Goal: Information Seeking & Learning: Learn about a topic

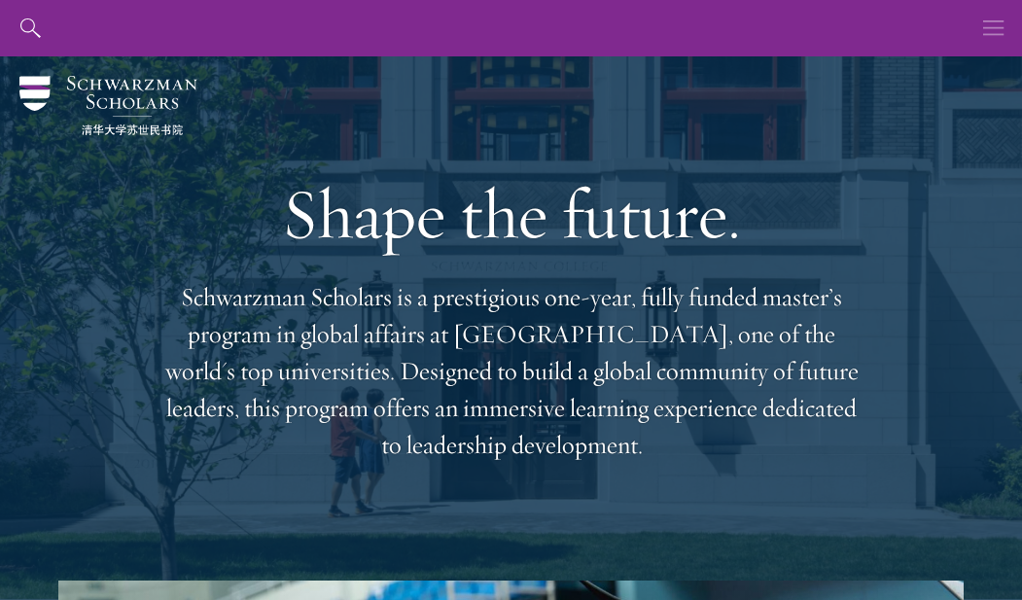
click at [988, 33] on icon "button" at bounding box center [993, 28] width 21 height 56
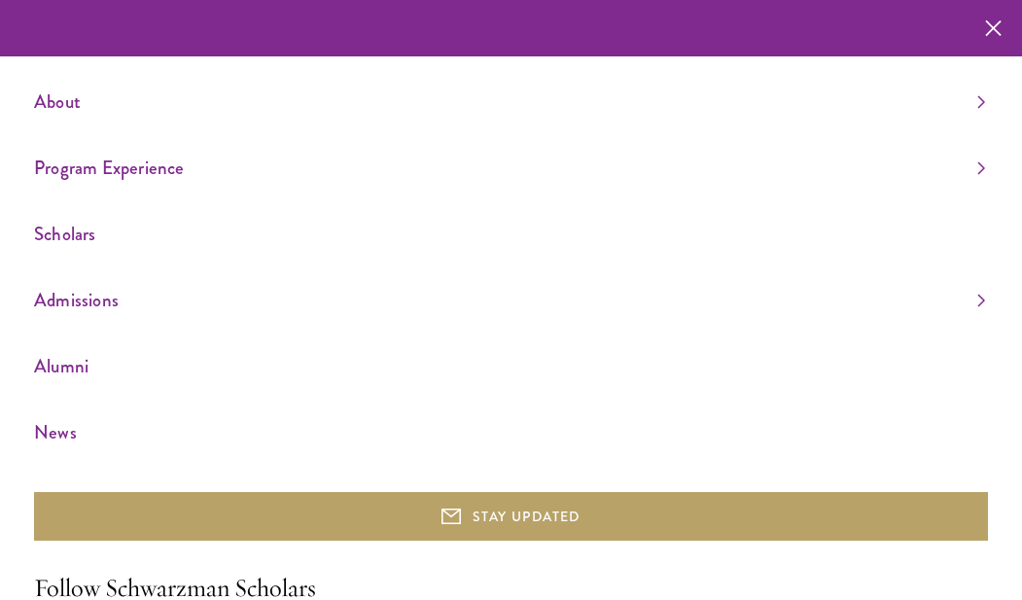
click at [57, 235] on link "Scholars" at bounding box center [509, 234] width 951 height 32
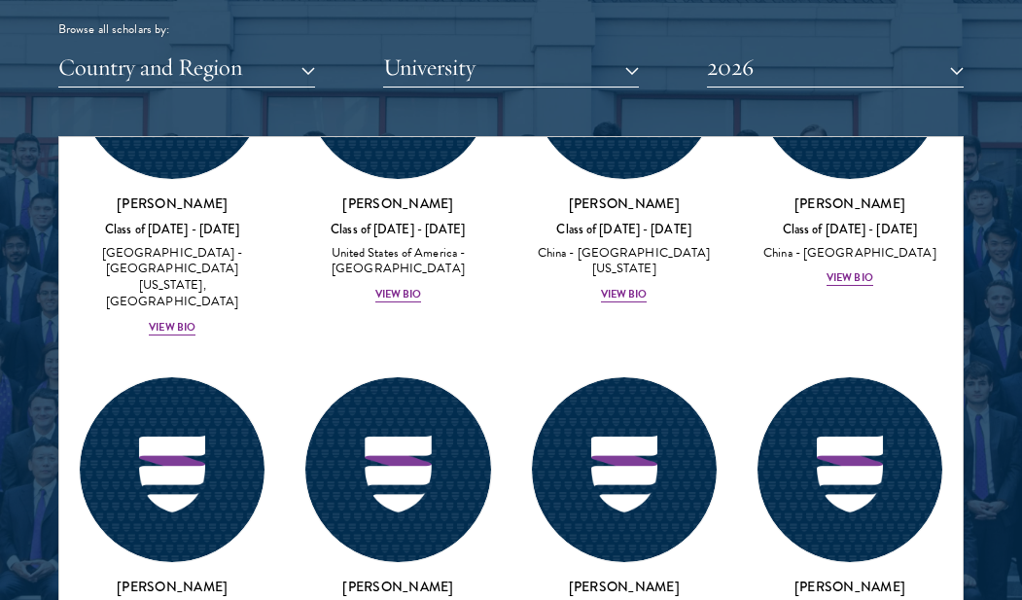
scroll to position [12341, 0]
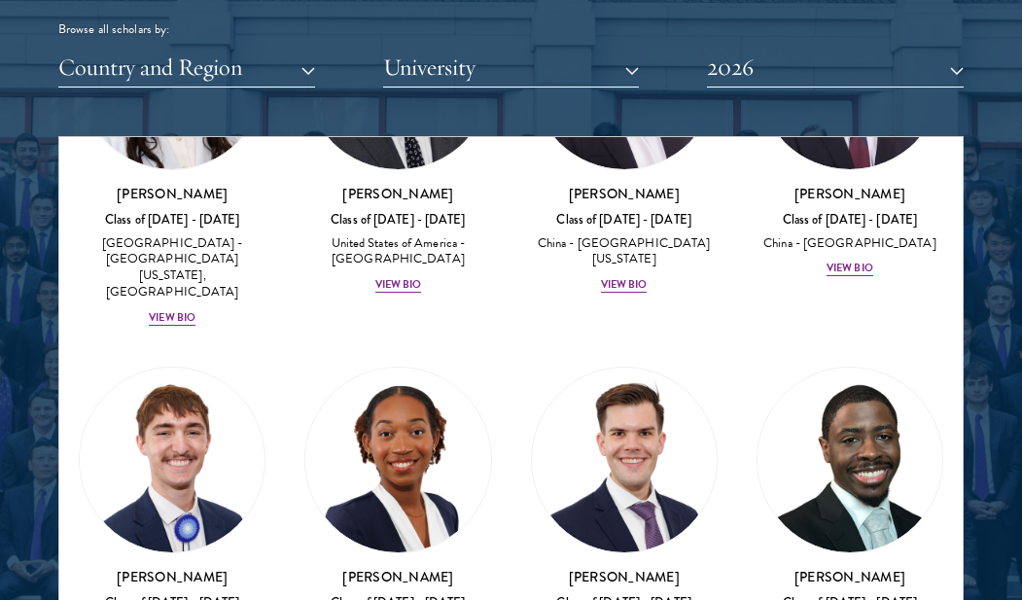
click at [303, 62] on button "Country and Region" at bounding box center [186, 68] width 257 height 40
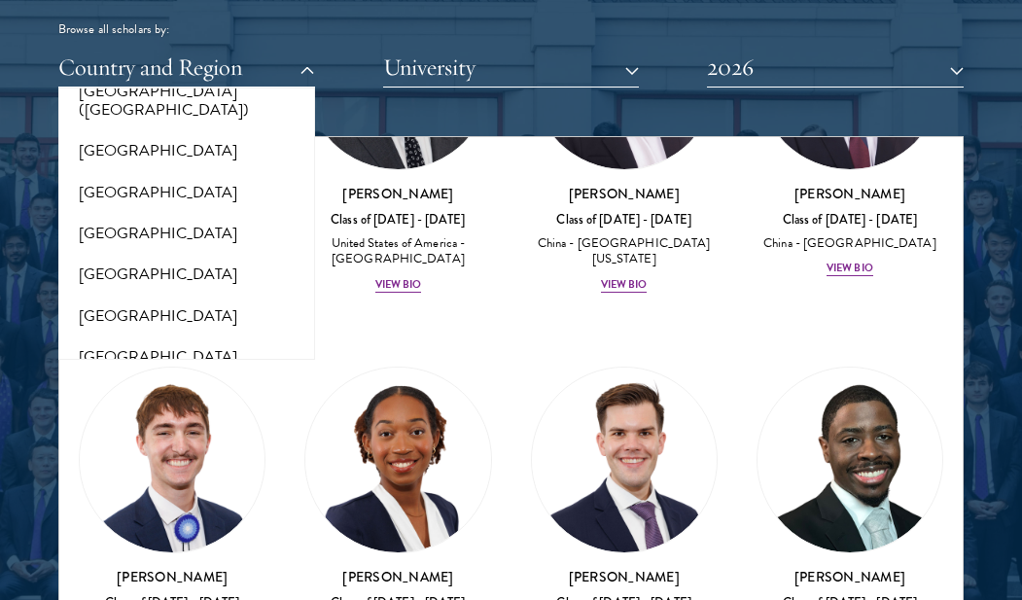
scroll to position [2505, 0]
click at [97, 173] on button "[GEOGRAPHIC_DATA]" at bounding box center [186, 193] width 245 height 41
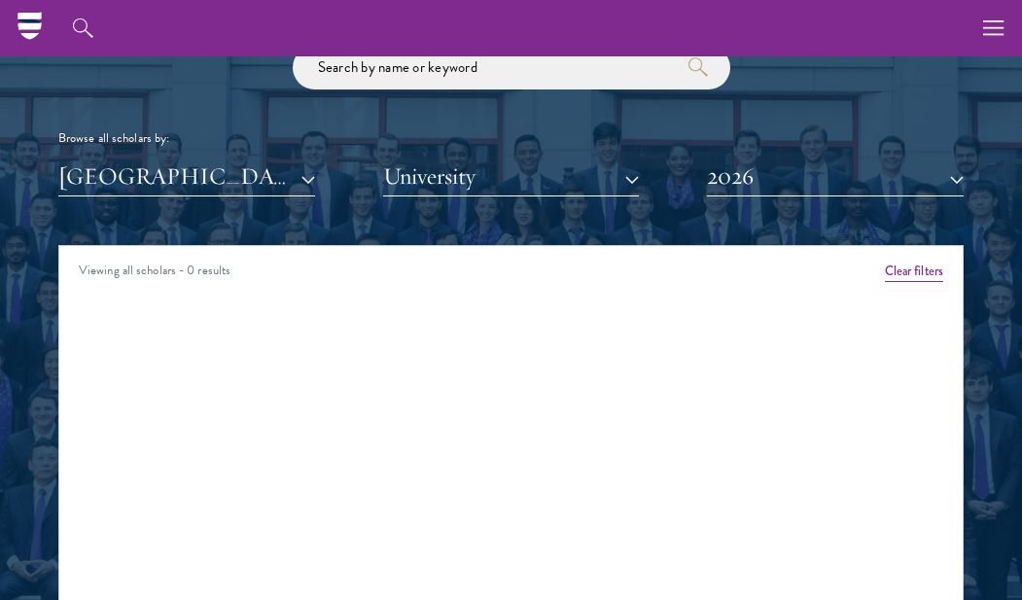
scroll to position [2382, 0]
click at [876, 172] on button "2026" at bounding box center [835, 177] width 257 height 40
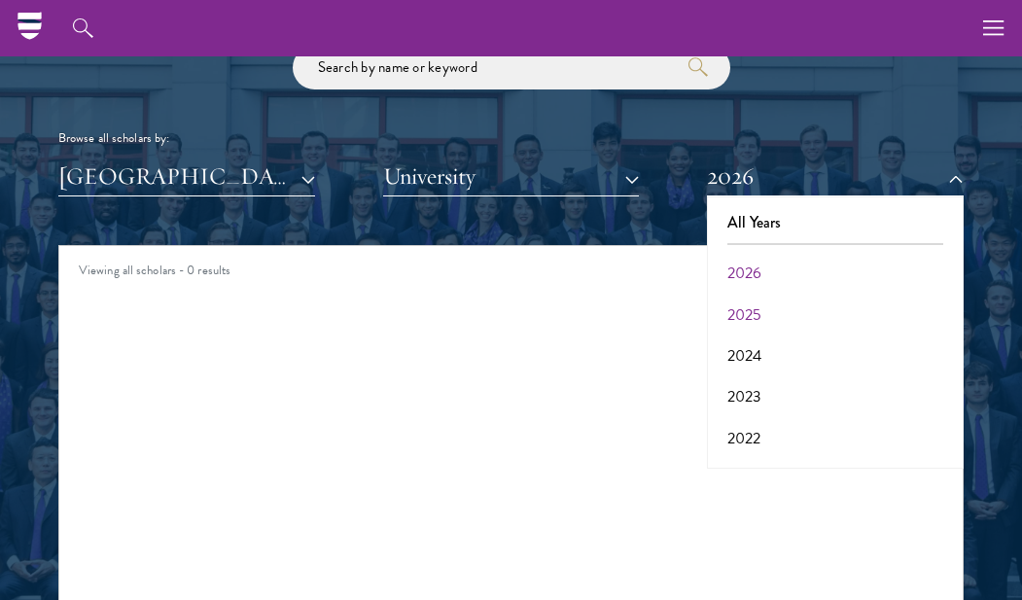
click at [724, 308] on button "2025" at bounding box center [835, 315] width 245 height 41
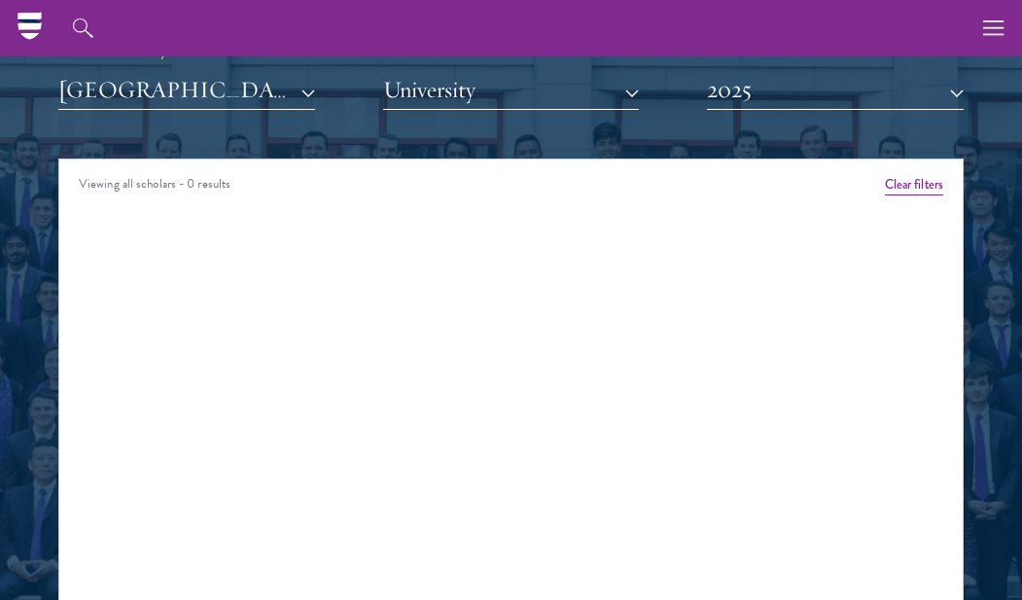
scroll to position [2455, 0]
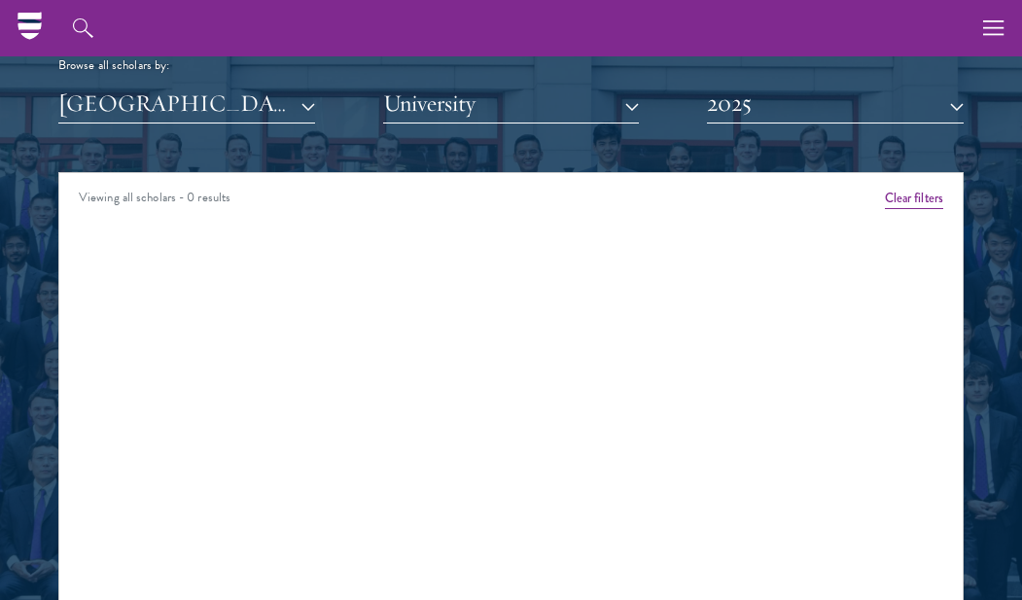
click at [779, 98] on button "2025" at bounding box center [835, 104] width 257 height 40
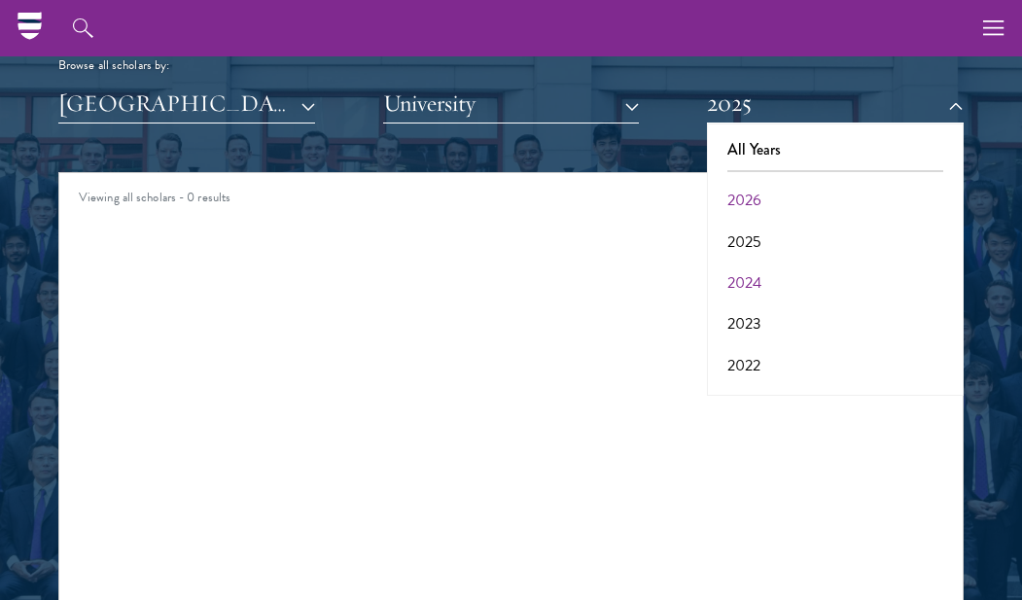
click at [757, 271] on button "2024" at bounding box center [835, 283] width 245 height 41
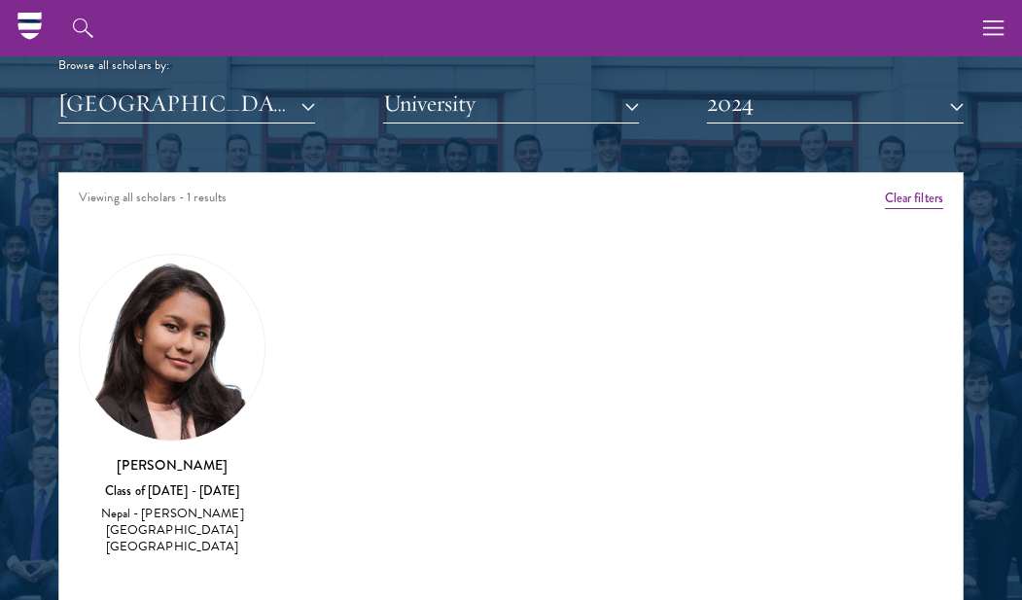
click at [749, 90] on button "2024" at bounding box center [835, 104] width 257 height 40
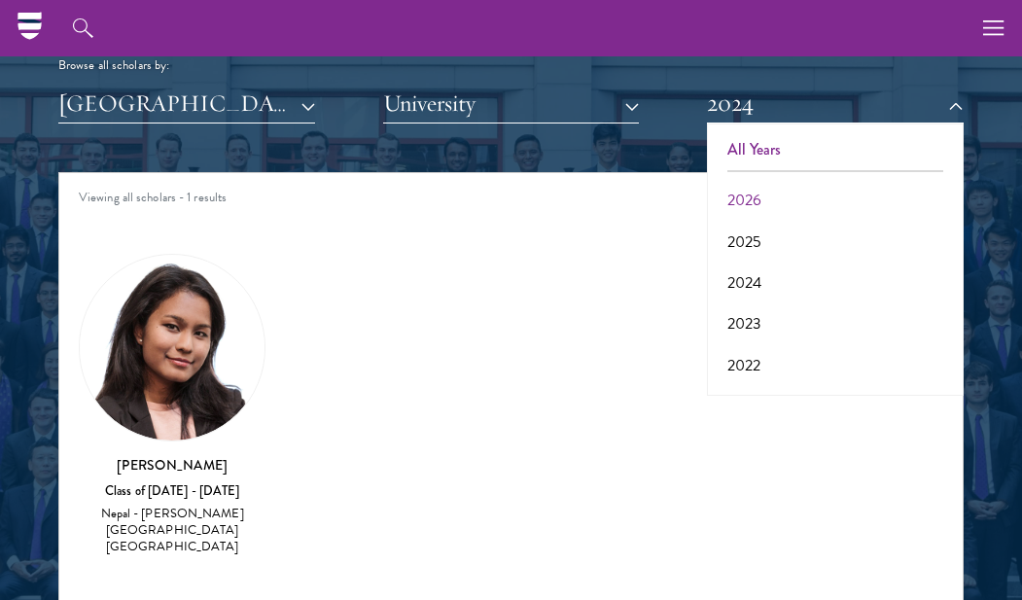
click at [749, 154] on button "All Years" at bounding box center [835, 149] width 245 height 41
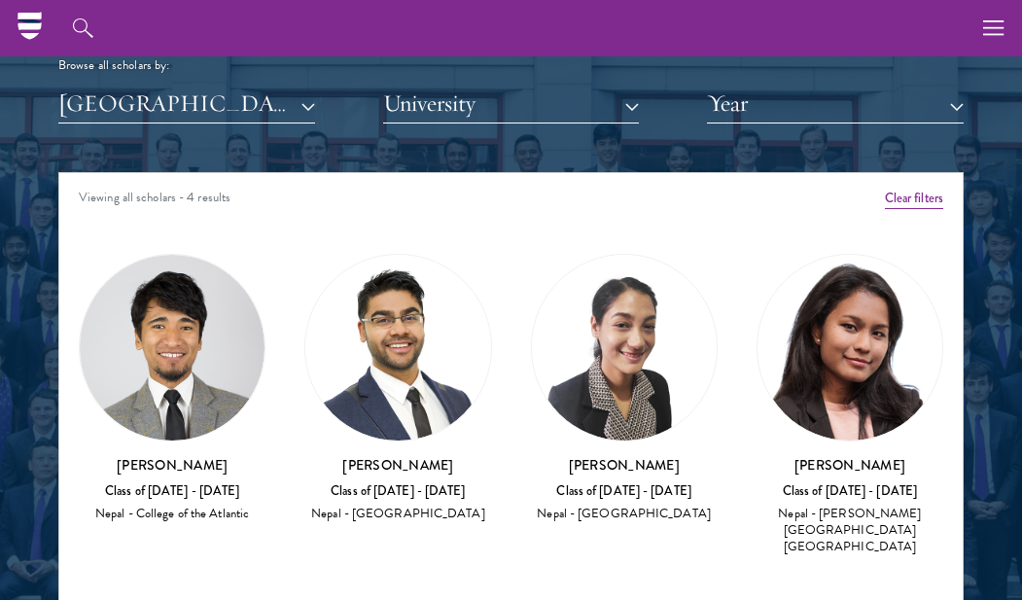
scroll to position [2518, 0]
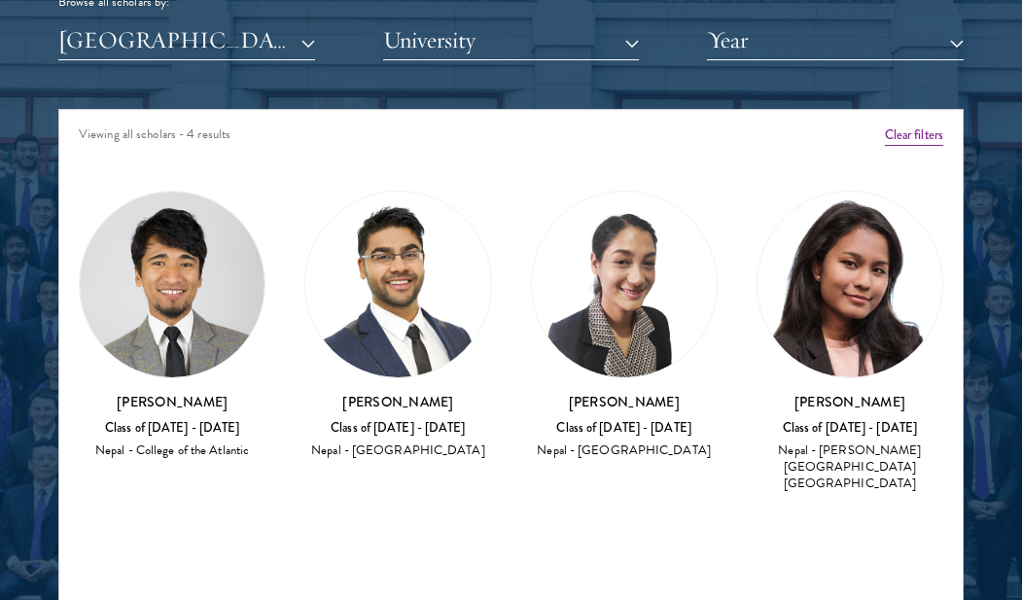
click at [632, 270] on img at bounding box center [624, 284] width 185 height 185
click at [627, 398] on h3 "Anusha Maharjan" at bounding box center [624, 401] width 187 height 19
click at [625, 280] on img at bounding box center [624, 284] width 185 height 185
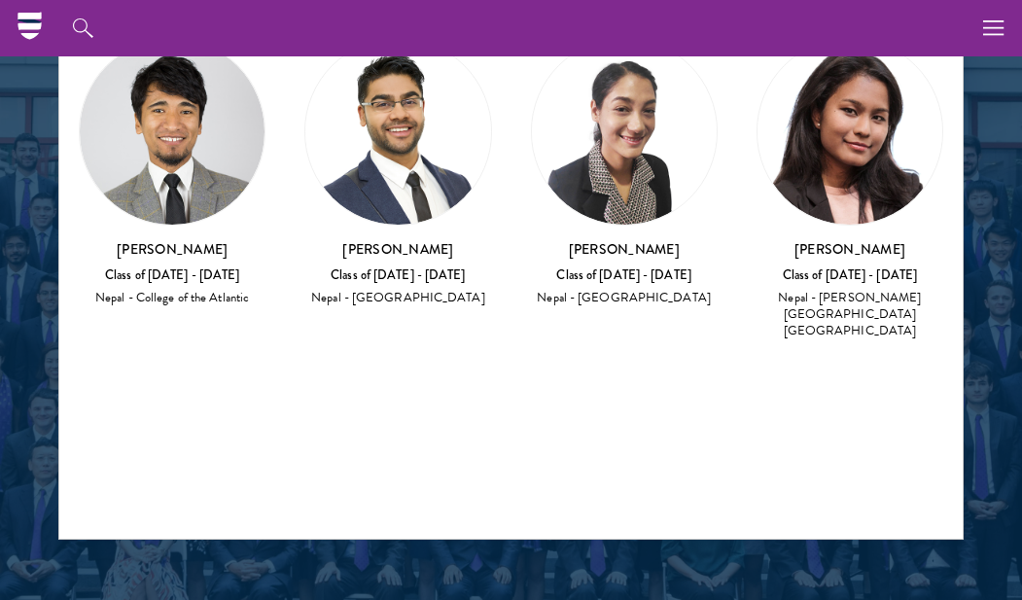
scroll to position [2574, 0]
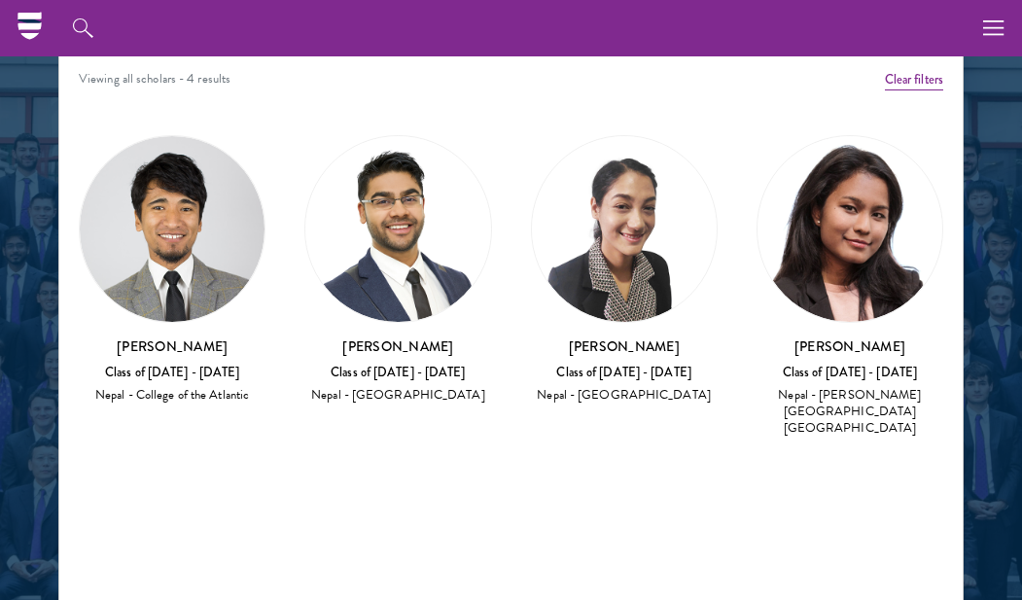
click at [617, 275] on img at bounding box center [624, 228] width 185 height 185
click at [632, 370] on div "Class of 2022 - 2023" at bounding box center [624, 373] width 187 height 17
click at [630, 178] on img at bounding box center [624, 228] width 185 height 185
click at [623, 244] on img at bounding box center [624, 228] width 185 height 185
click at [622, 388] on div "Nepal - Purbanchal University" at bounding box center [624, 395] width 187 height 17
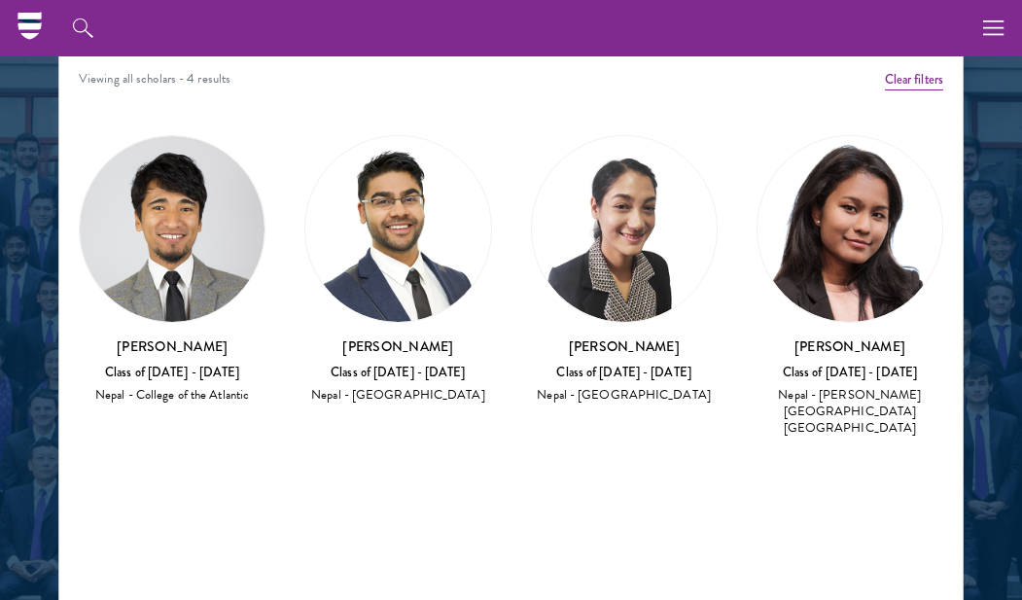
click at [654, 356] on div "Anusha Maharjan Class of 2022 - 2023 Nepal - Purbanchal University" at bounding box center [624, 371] width 187 height 69
click at [639, 338] on h3 "Anusha Maharjan" at bounding box center [624, 346] width 187 height 19
drag, startPoint x: 683, startPoint y: 340, endPoint x: 551, endPoint y: 339, distance: 132.3
click at [551, 339] on h3 "Anusha Maharjan" at bounding box center [624, 346] width 187 height 19
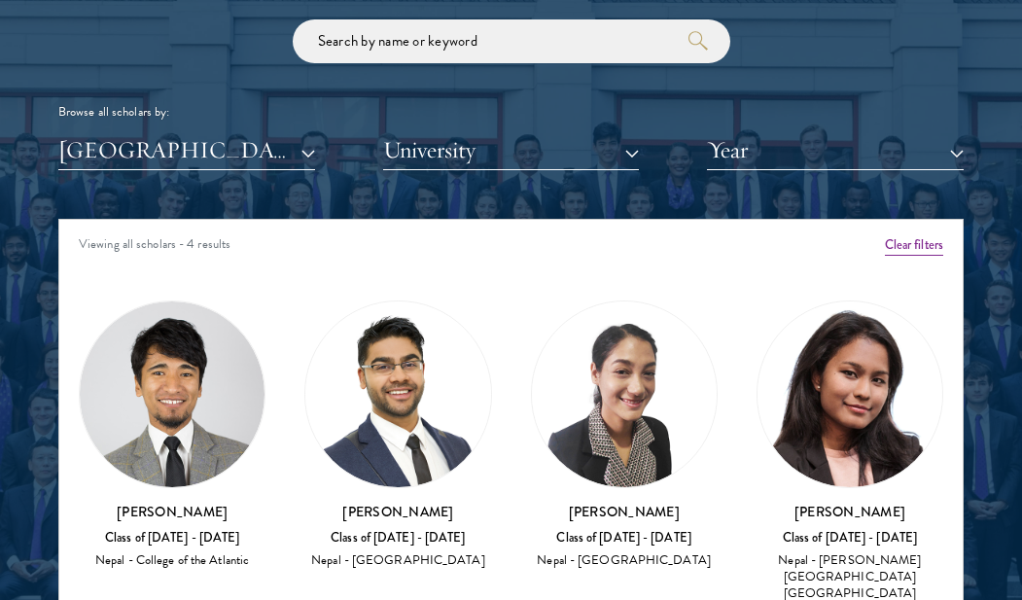
scroll to position [2410, 0]
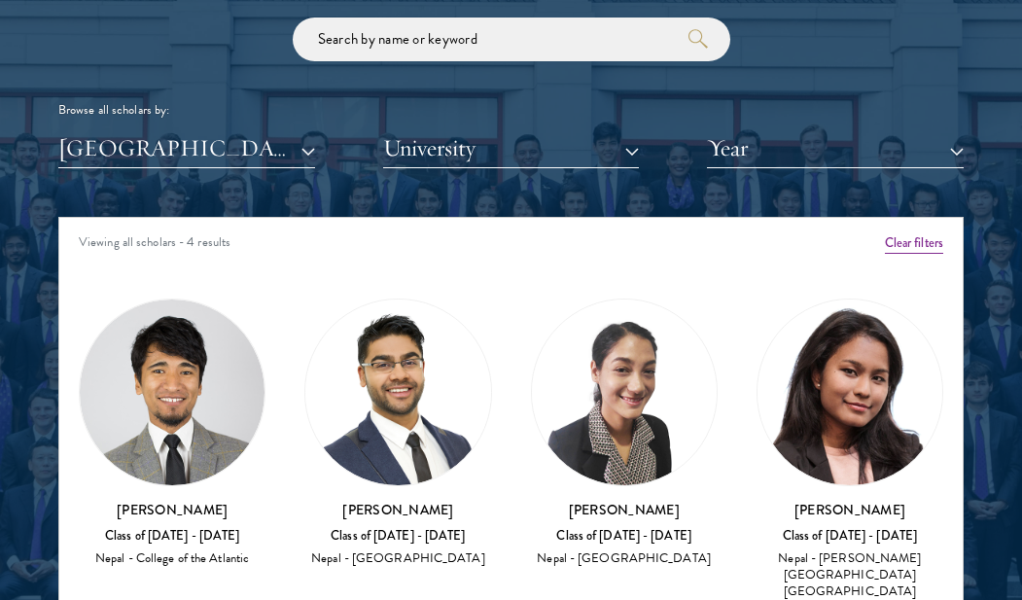
click at [305, 147] on button "[GEOGRAPHIC_DATA]" at bounding box center [186, 148] width 257 height 40
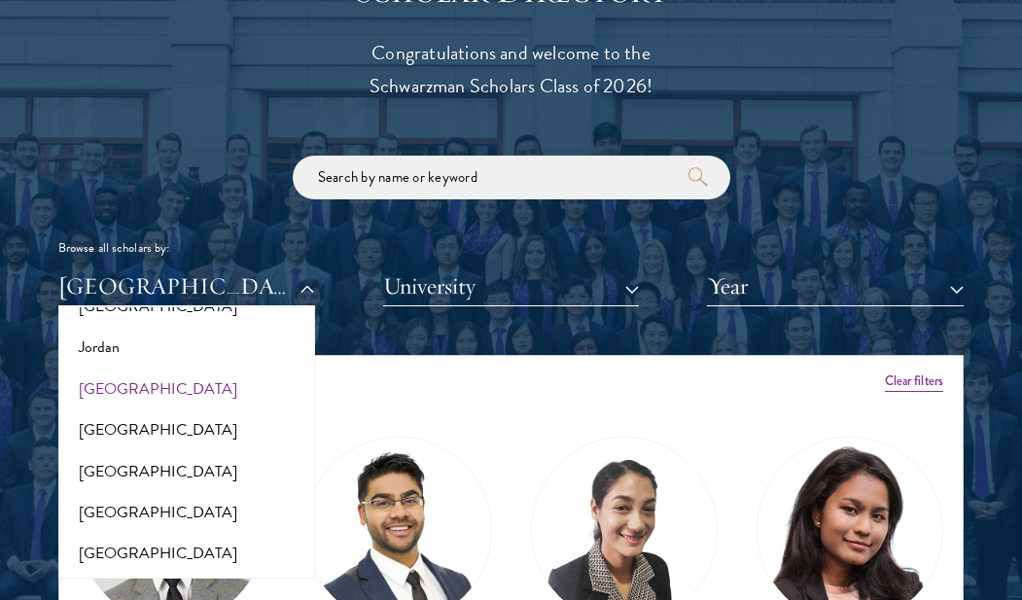
scroll to position [1761, 0]
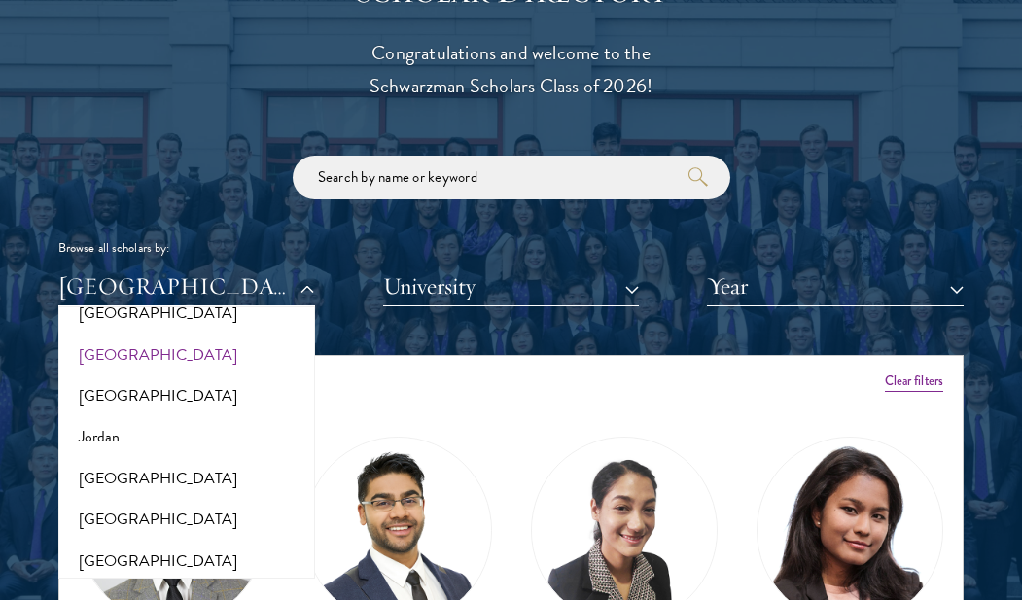
click at [107, 337] on button "[GEOGRAPHIC_DATA]" at bounding box center [186, 355] width 245 height 41
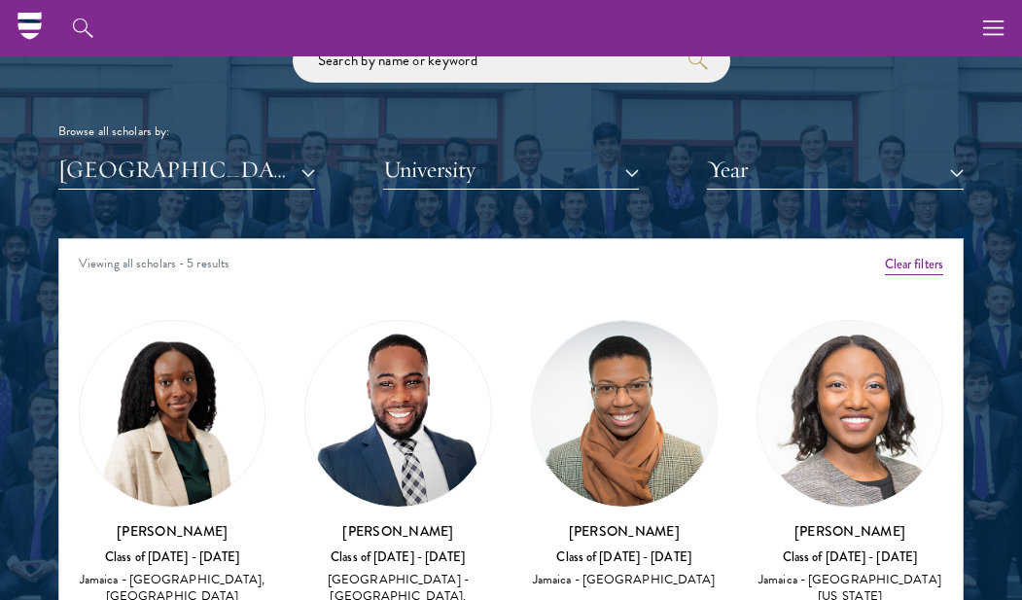
scroll to position [2382, 0]
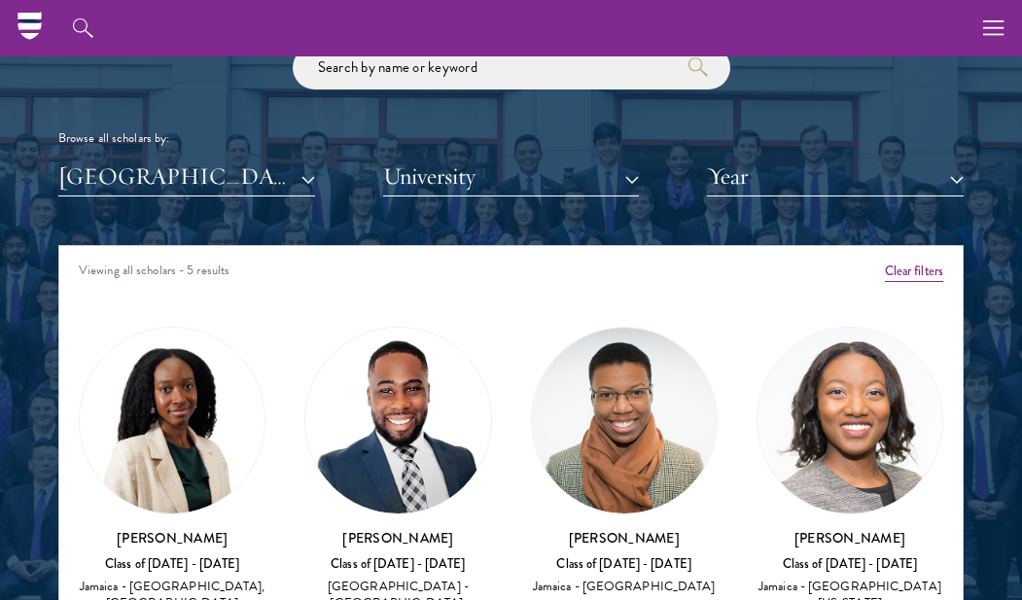
click at [304, 178] on button "[GEOGRAPHIC_DATA]" at bounding box center [186, 177] width 257 height 40
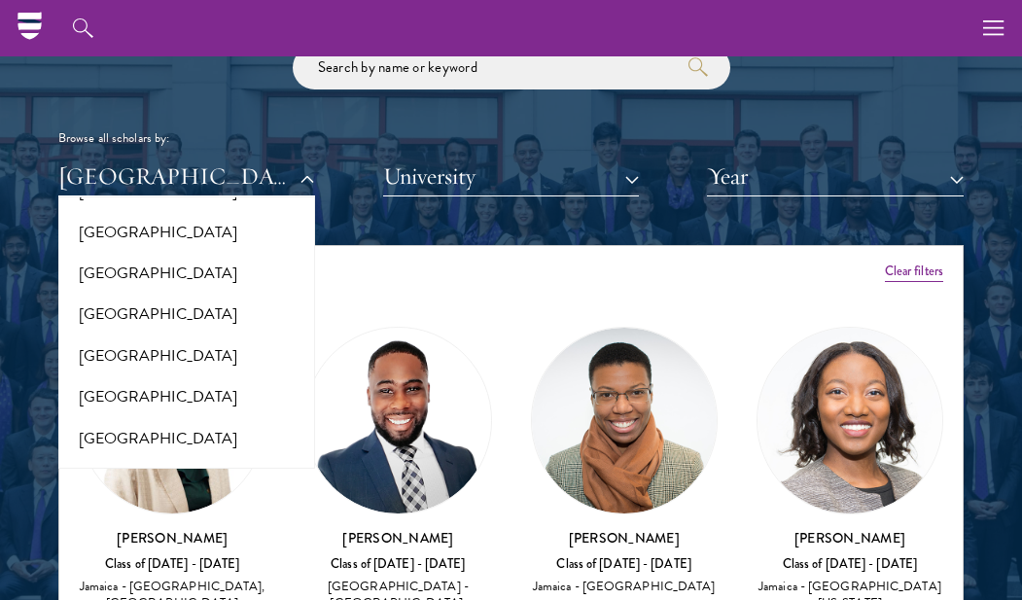
scroll to position [1238, 0]
click at [101, 387] on button "[GEOGRAPHIC_DATA]" at bounding box center [186, 395] width 245 height 41
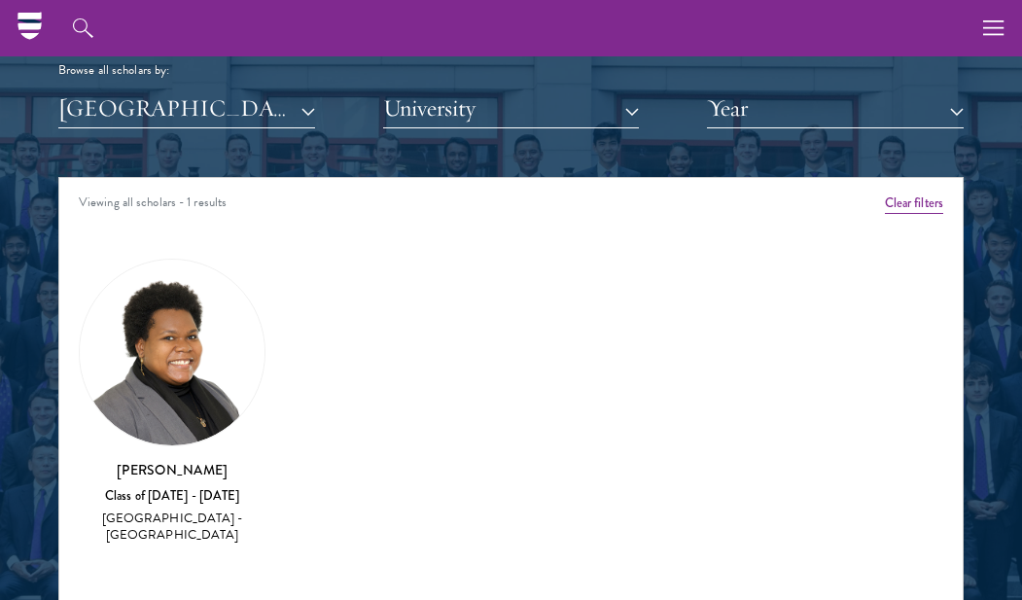
scroll to position [2413, 0]
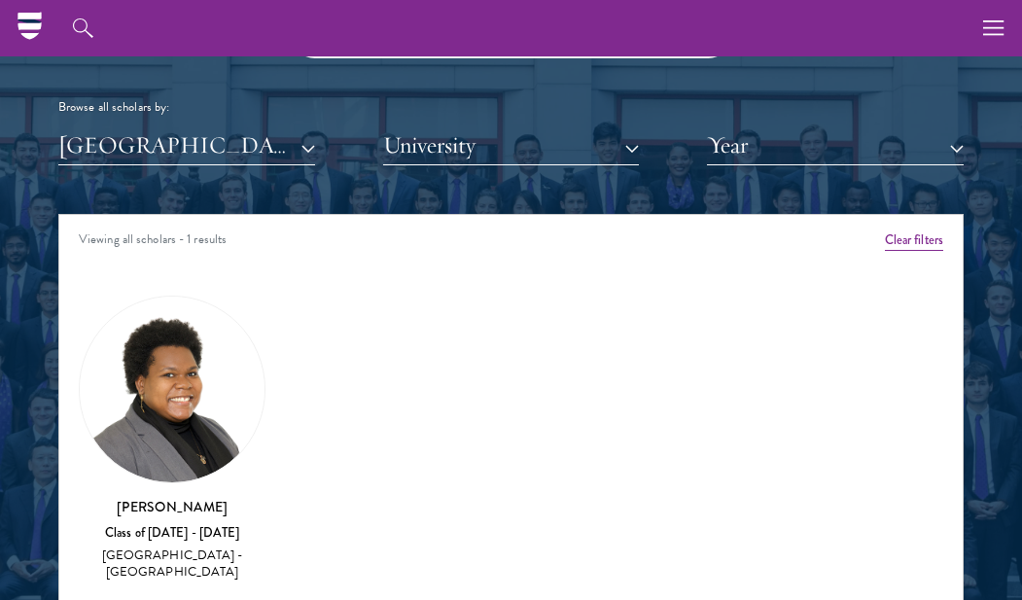
click at [309, 147] on button "[GEOGRAPHIC_DATA]" at bounding box center [186, 145] width 257 height 40
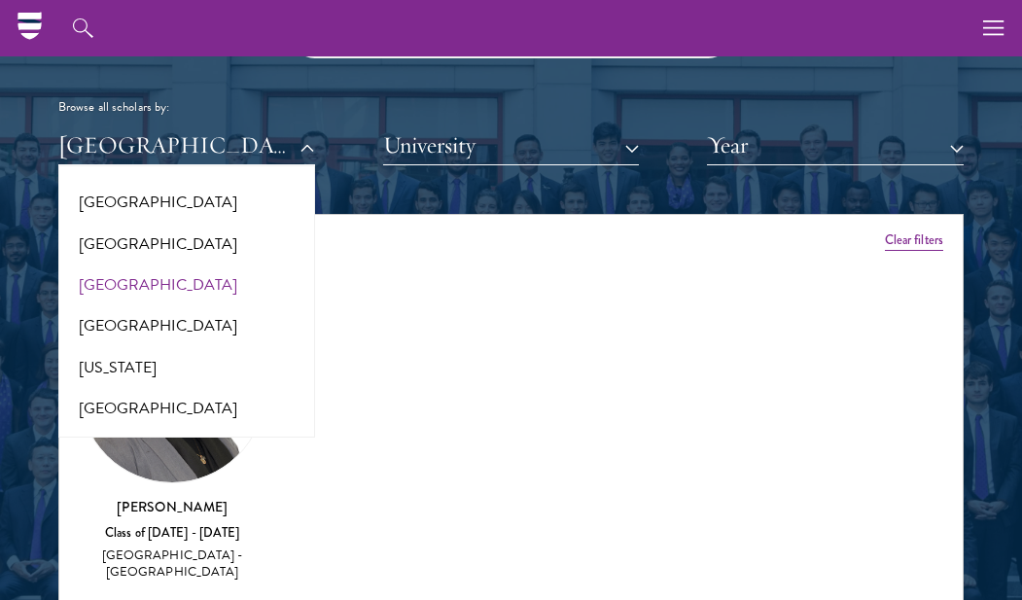
scroll to position [996, 0]
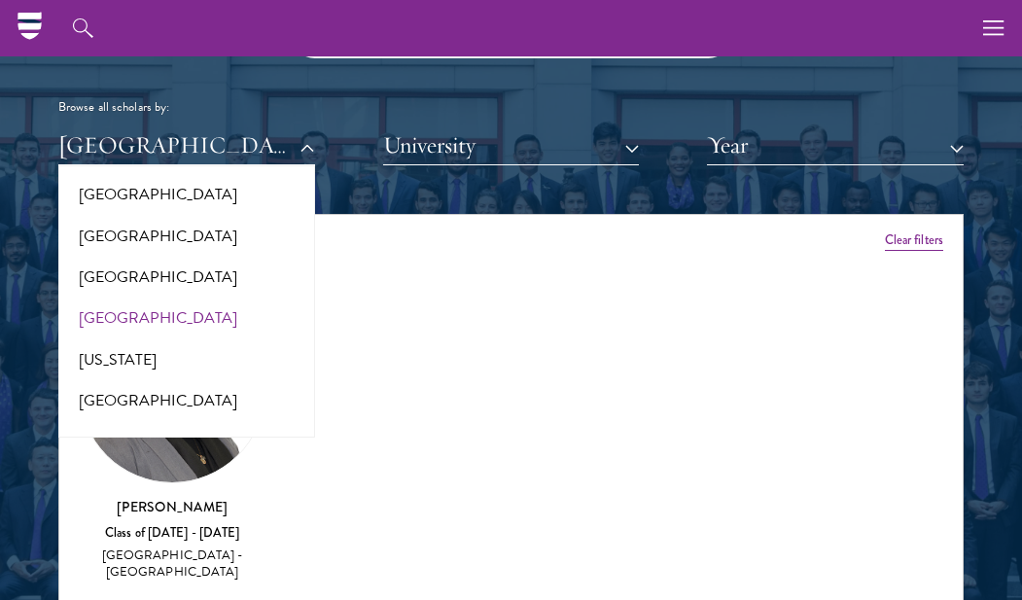
click at [108, 298] on button "[GEOGRAPHIC_DATA]" at bounding box center [186, 318] width 245 height 41
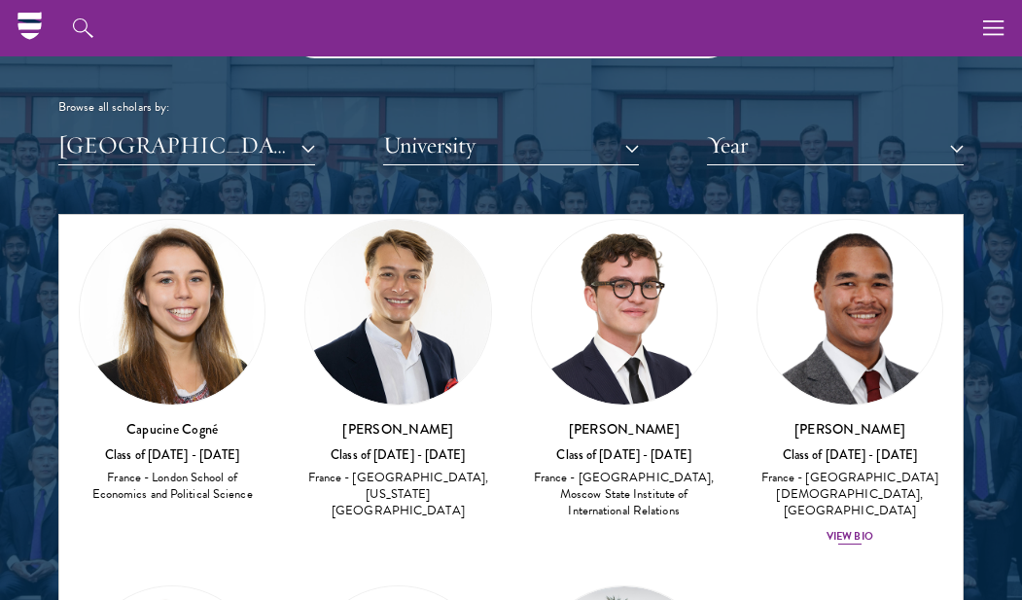
scroll to position [412, 0]
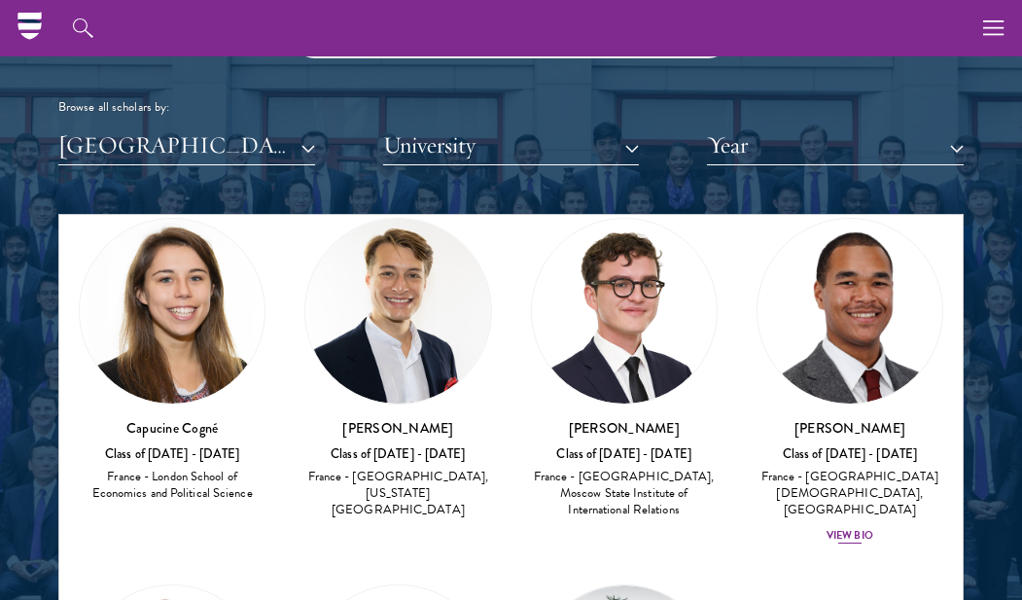
click at [855, 528] on div "View Bio" at bounding box center [850, 536] width 47 height 16
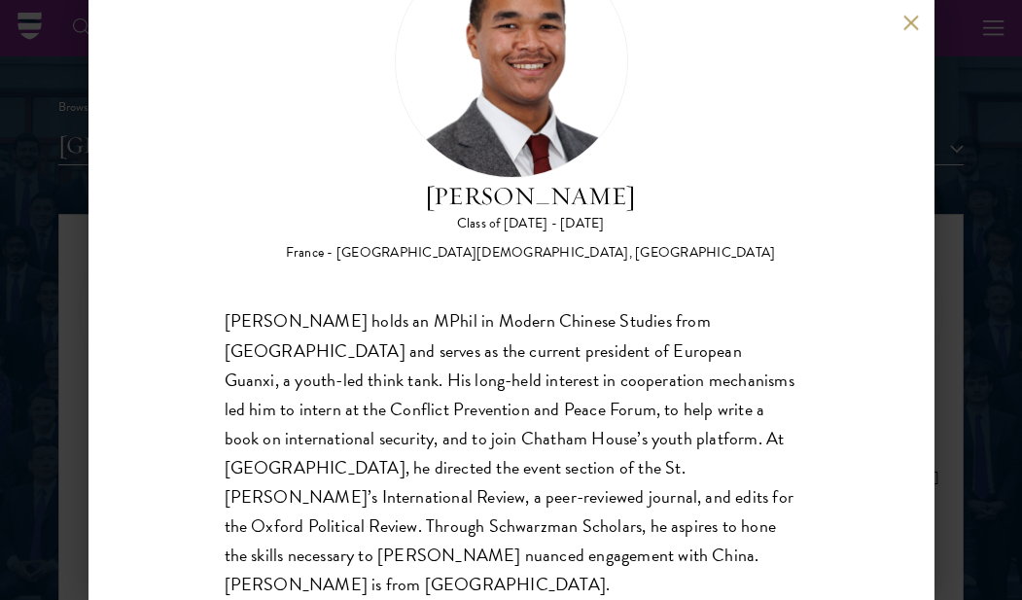
scroll to position [112, 0]
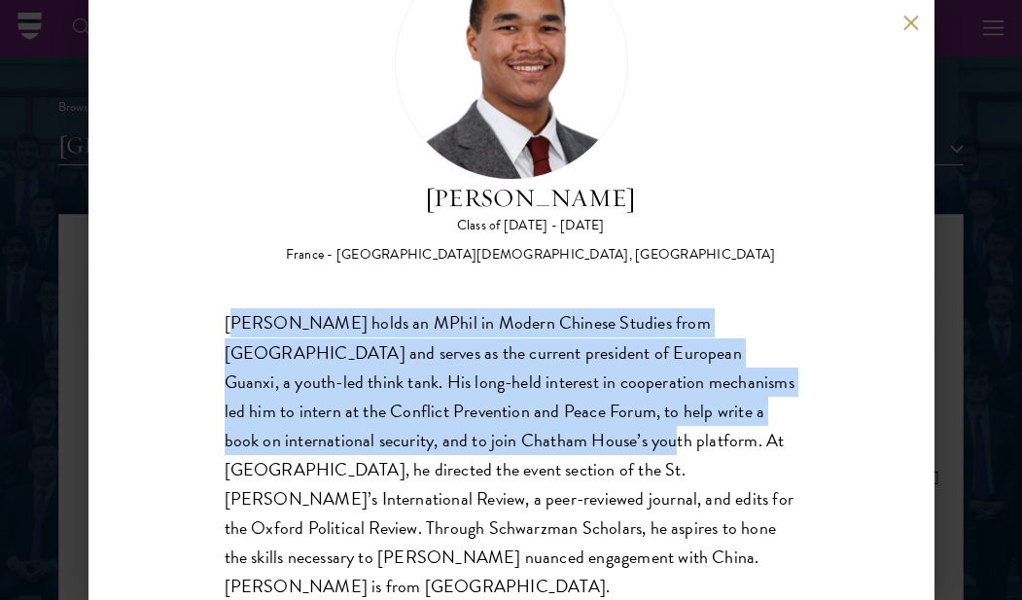
drag, startPoint x: 231, startPoint y: 318, endPoint x: 496, endPoint y: 444, distance: 292.8
click at [496, 444] on div "Angelo M'BA holds an MPhil in Modern Chinese Studies from Oxford and serves as …" at bounding box center [512, 455] width 574 height 292
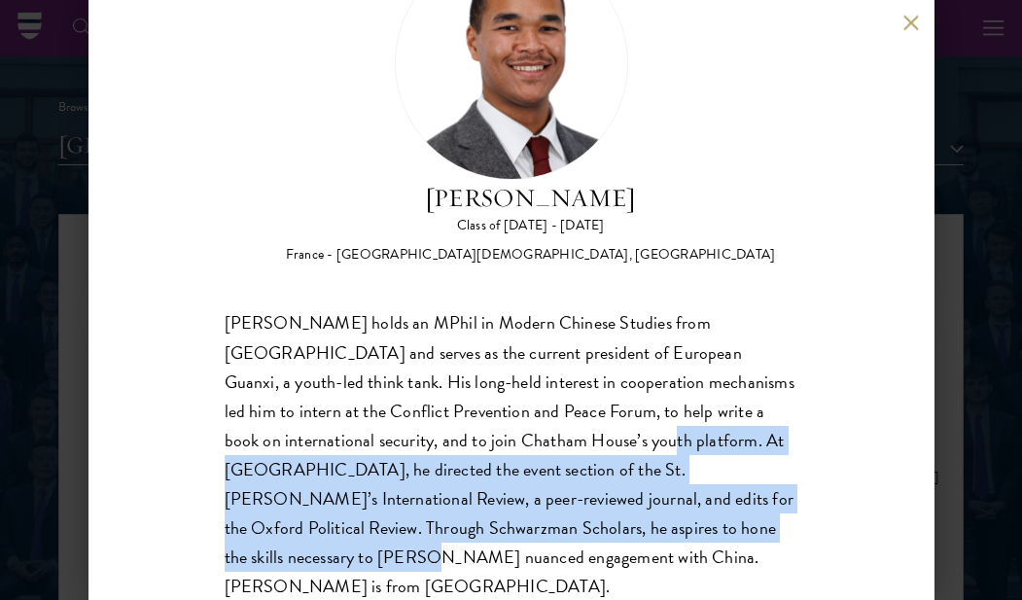
drag, startPoint x: 496, startPoint y: 444, endPoint x: 631, endPoint y: 519, distance: 155.0
click at [631, 519] on div "Angelo M'BA holds an MPhil in Modern Chinese Studies from Oxford and serves as …" at bounding box center [512, 455] width 574 height 292
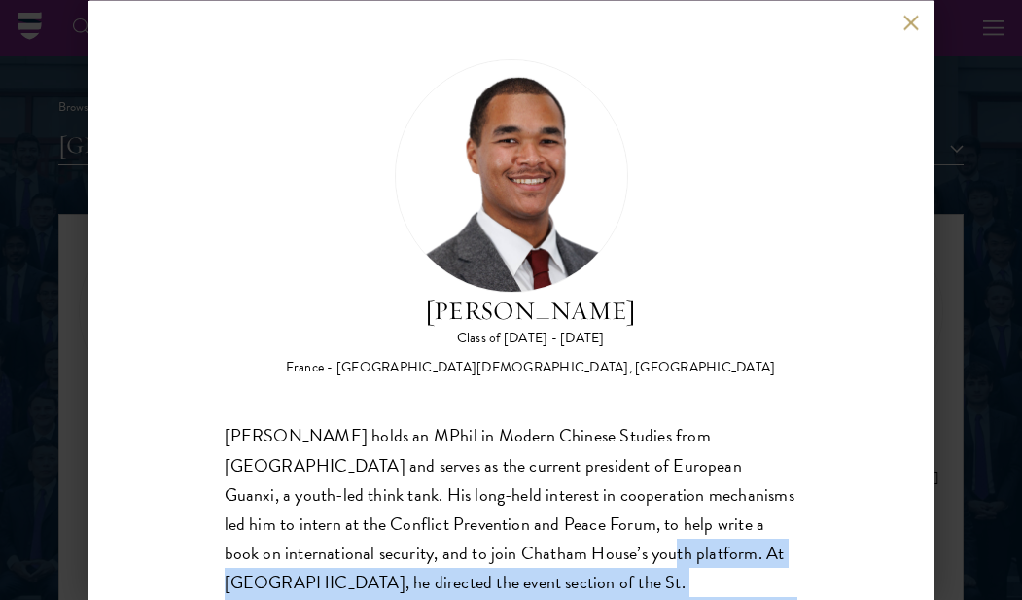
scroll to position [0, 0]
click at [908, 24] on button at bounding box center [912, 23] width 17 height 17
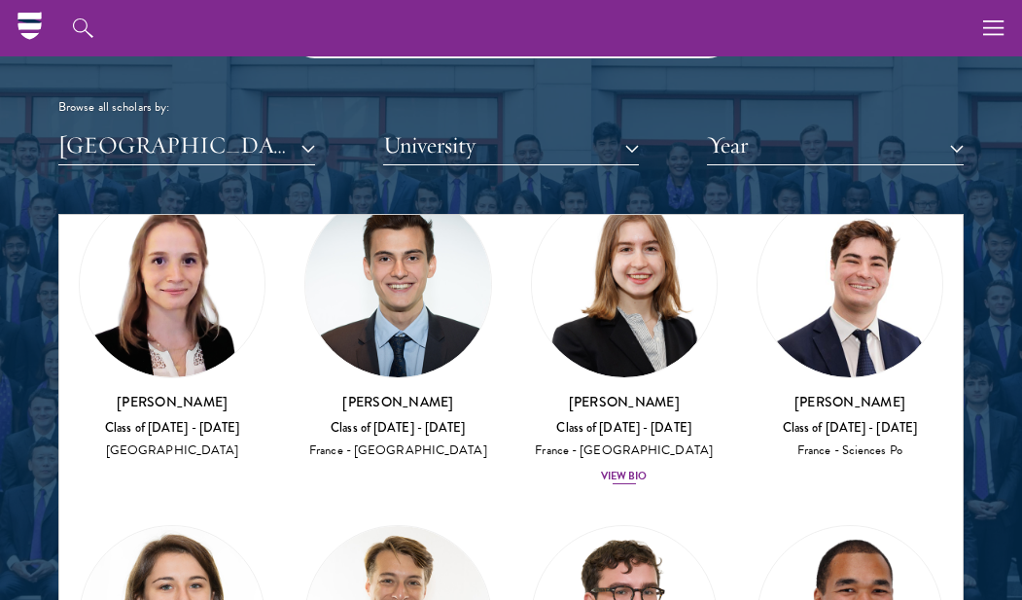
scroll to position [103, 0]
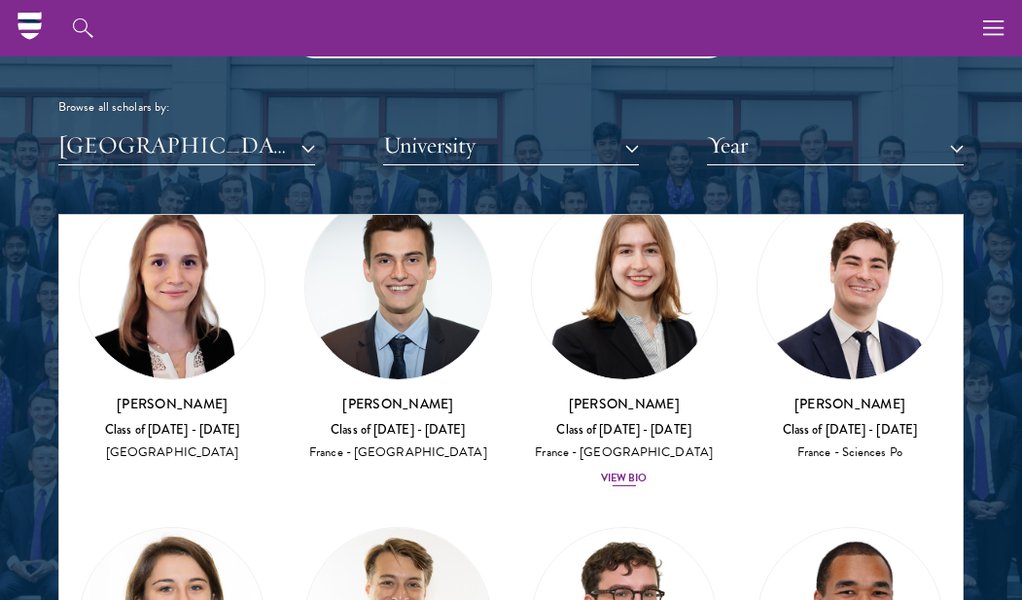
click at [623, 473] on div "View Bio" at bounding box center [624, 479] width 47 height 16
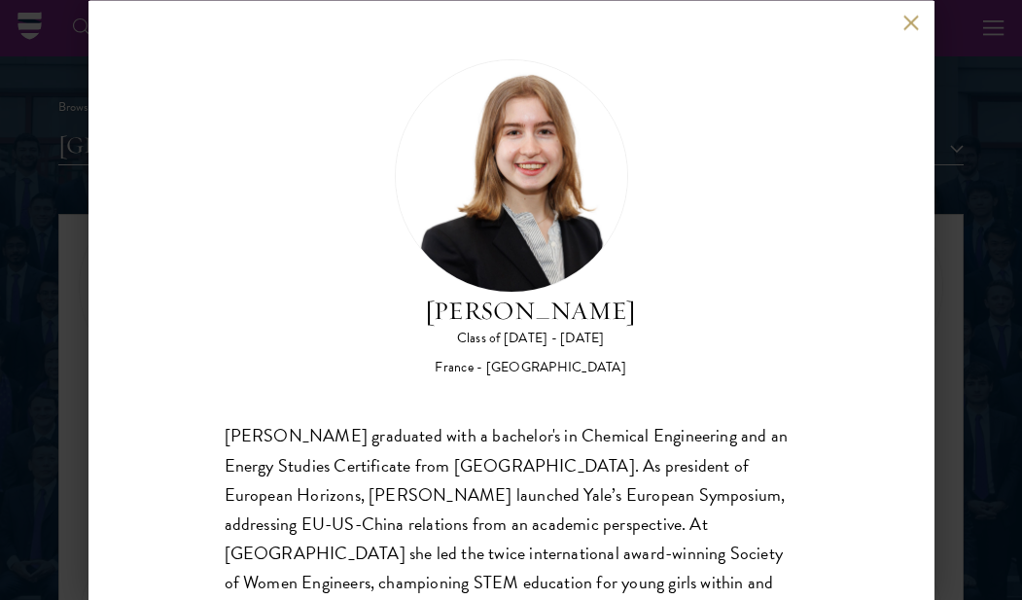
click at [906, 42] on div "Anne-Amélie Campant Class of 2025 - 2026 France - Yale University Anne-Amélie C…" at bounding box center [512, 300] width 846 height 600
click at [910, 27] on button at bounding box center [912, 23] width 17 height 17
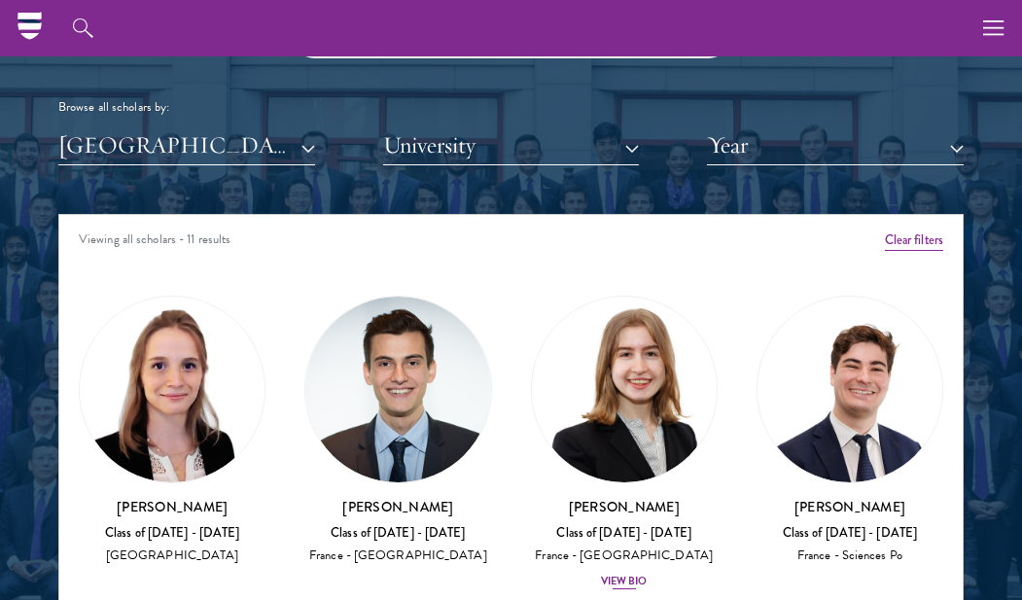
click at [618, 376] on img at bounding box center [624, 389] width 185 height 185
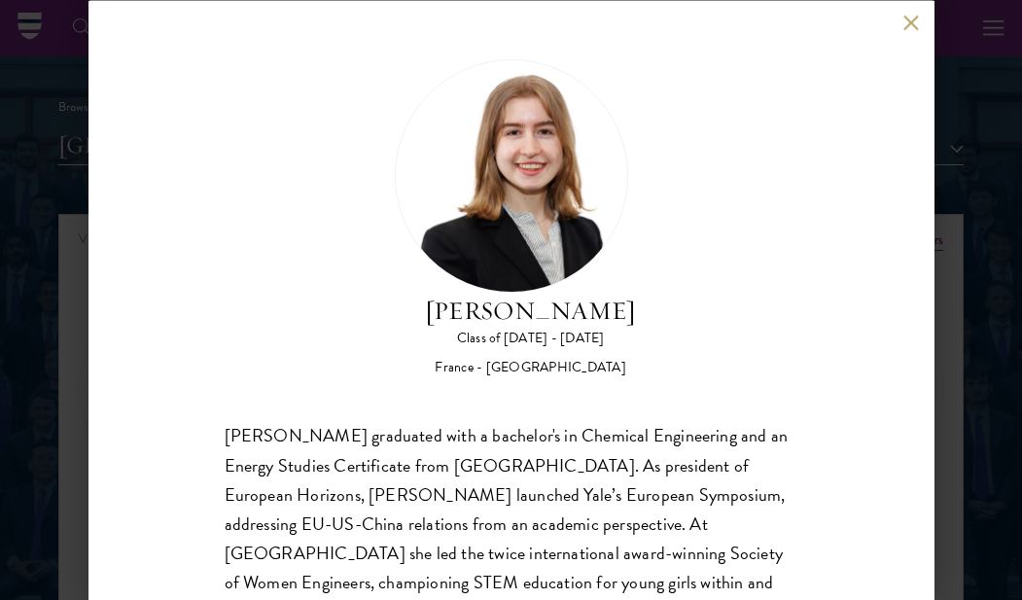
scroll to position [2327, 0]
click at [906, 30] on button at bounding box center [912, 23] width 17 height 17
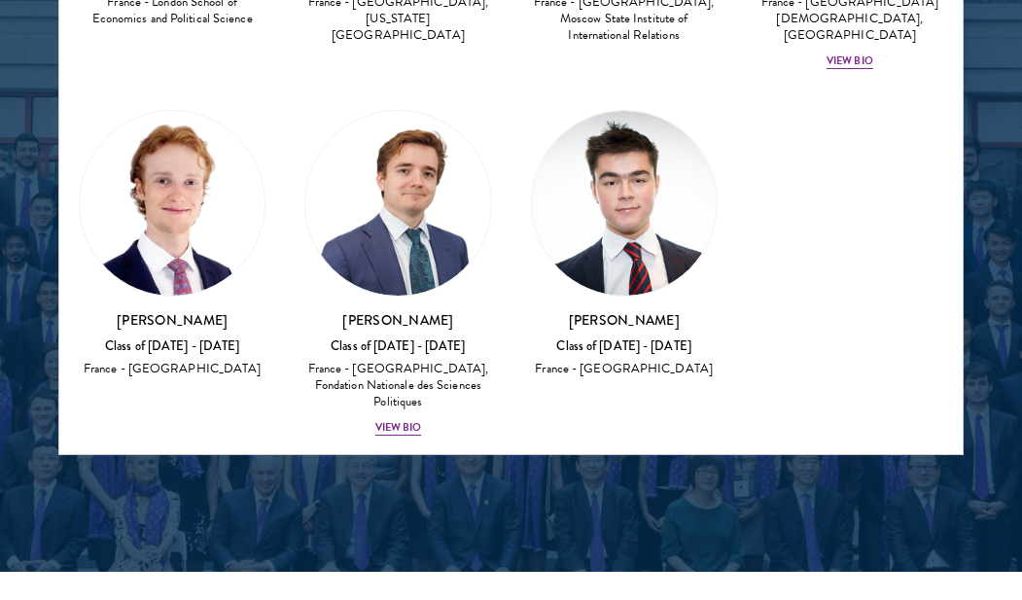
scroll to position [544, 0]
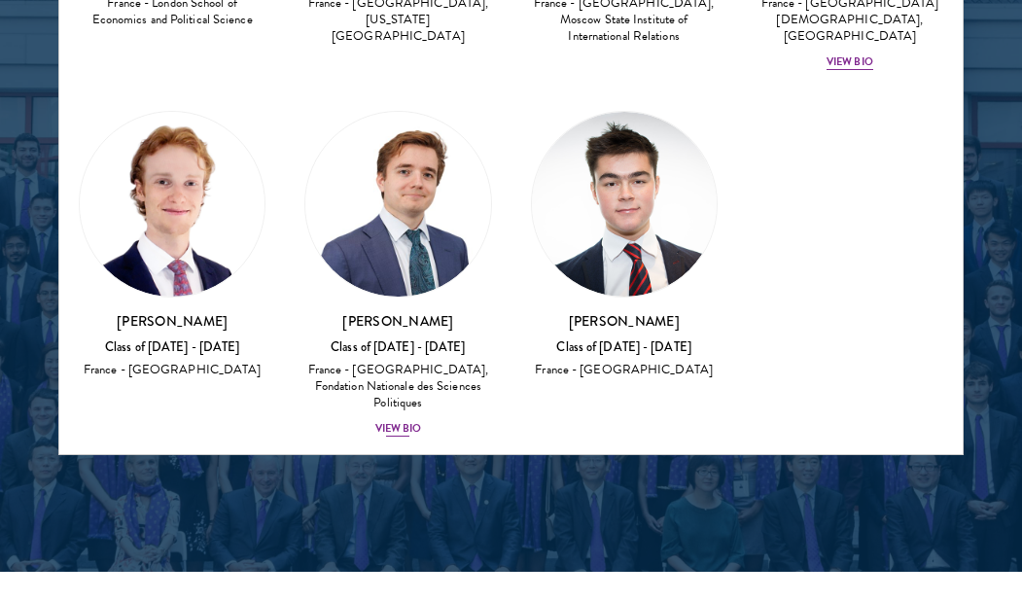
click at [397, 421] on div "View Bio" at bounding box center [398, 429] width 47 height 16
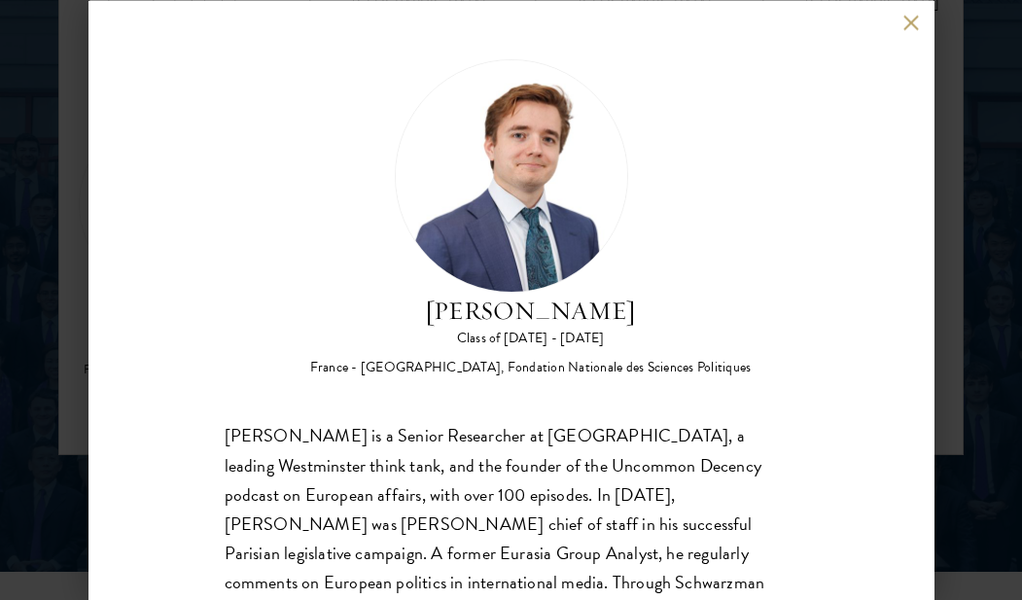
scroll to position [2260, 0]
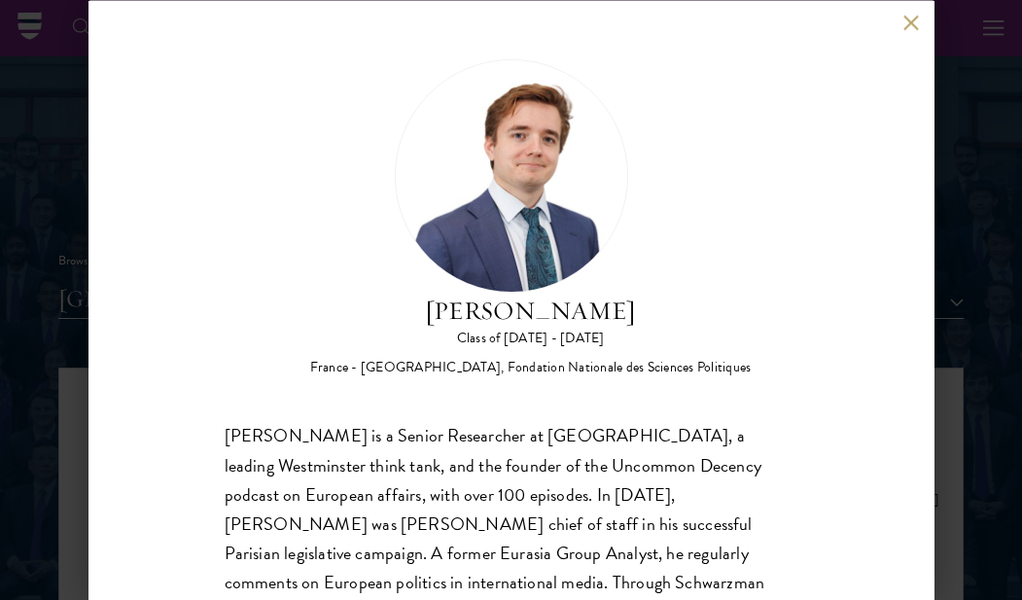
click at [908, 29] on button at bounding box center [912, 23] width 17 height 17
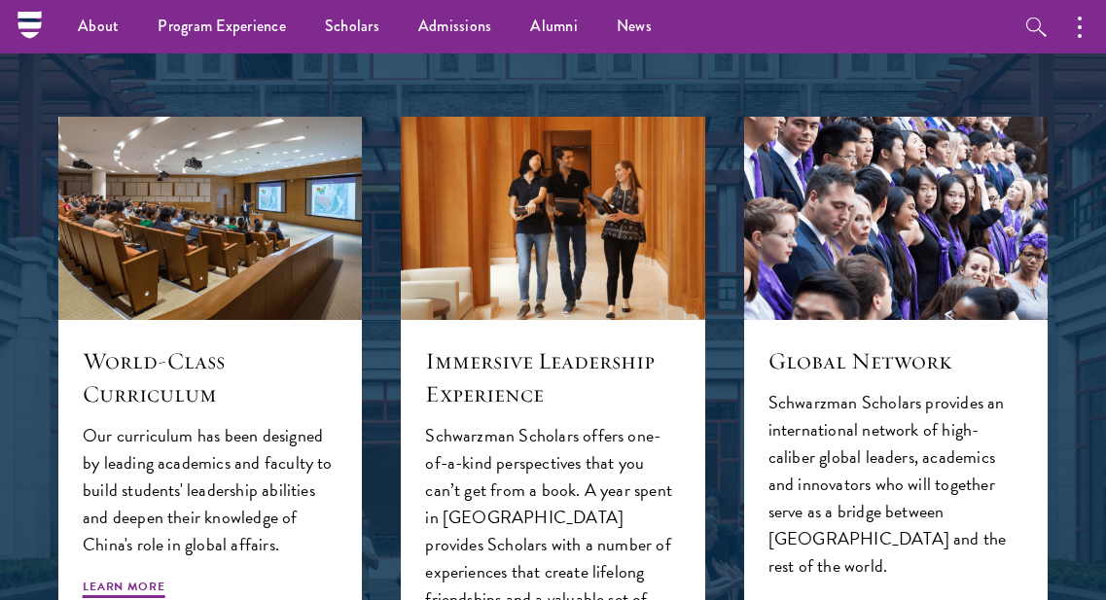
scroll to position [1723, 0]
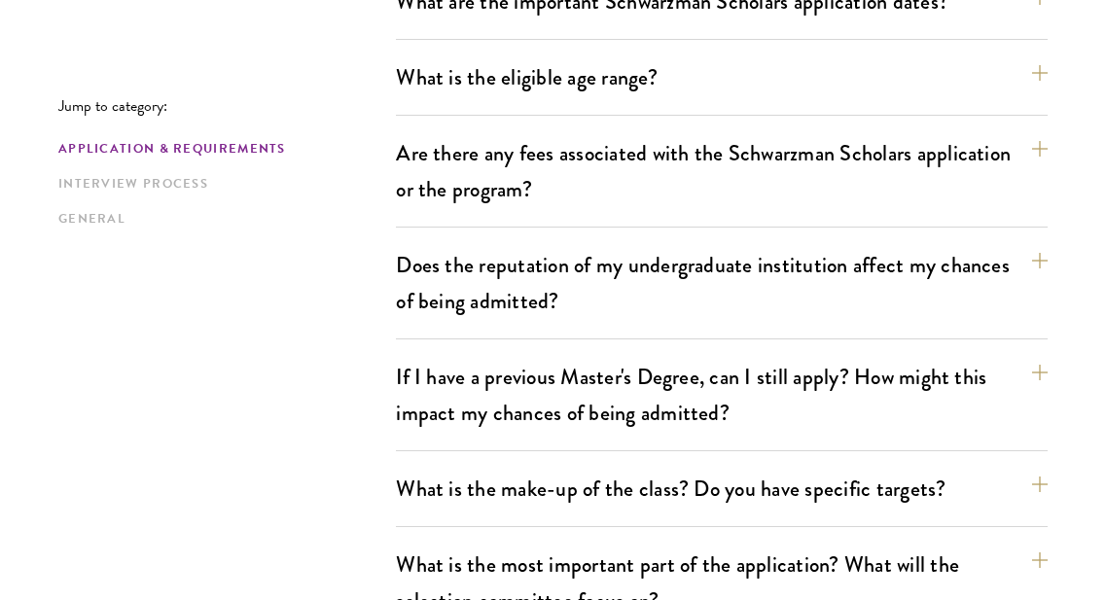
scroll to position [667, 0]
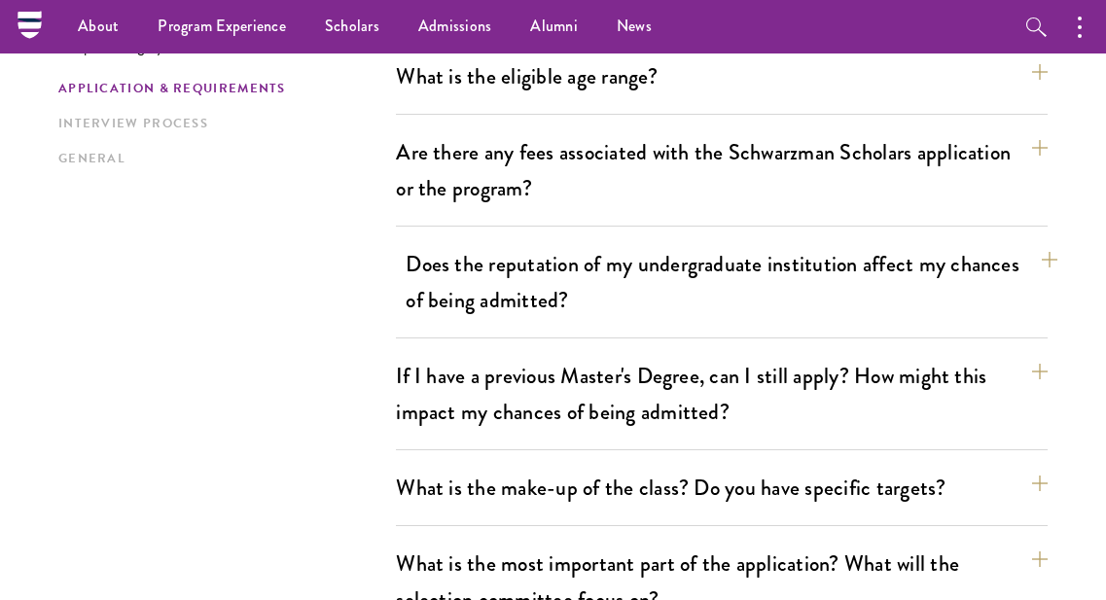
click at [545, 257] on button "Does the reputation of my undergraduate institution affect my chances of being …" at bounding box center [732, 282] width 652 height 80
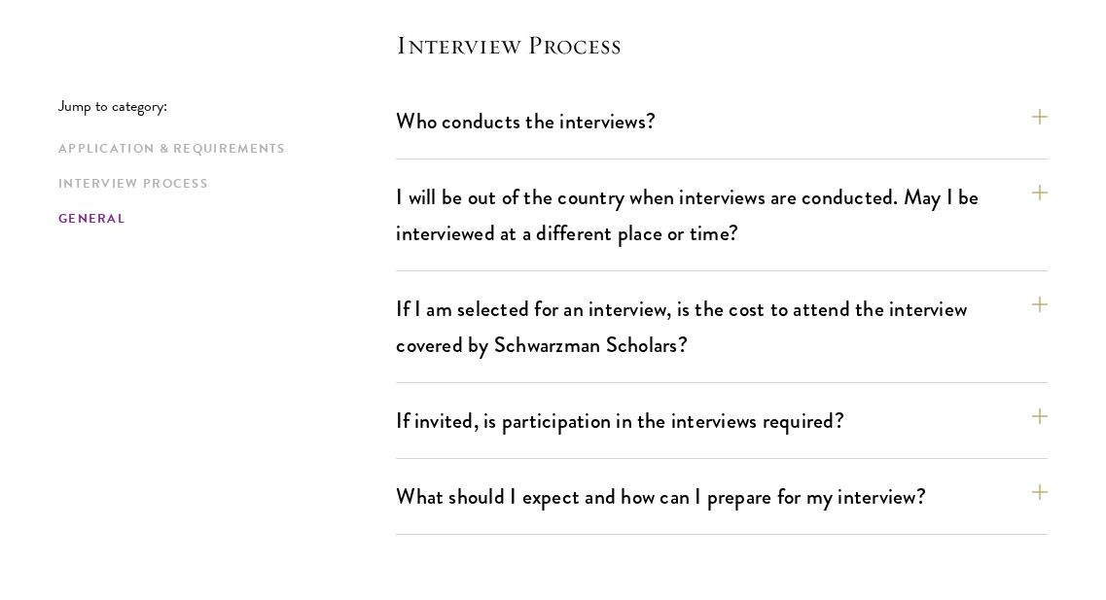
scroll to position [2774, 0]
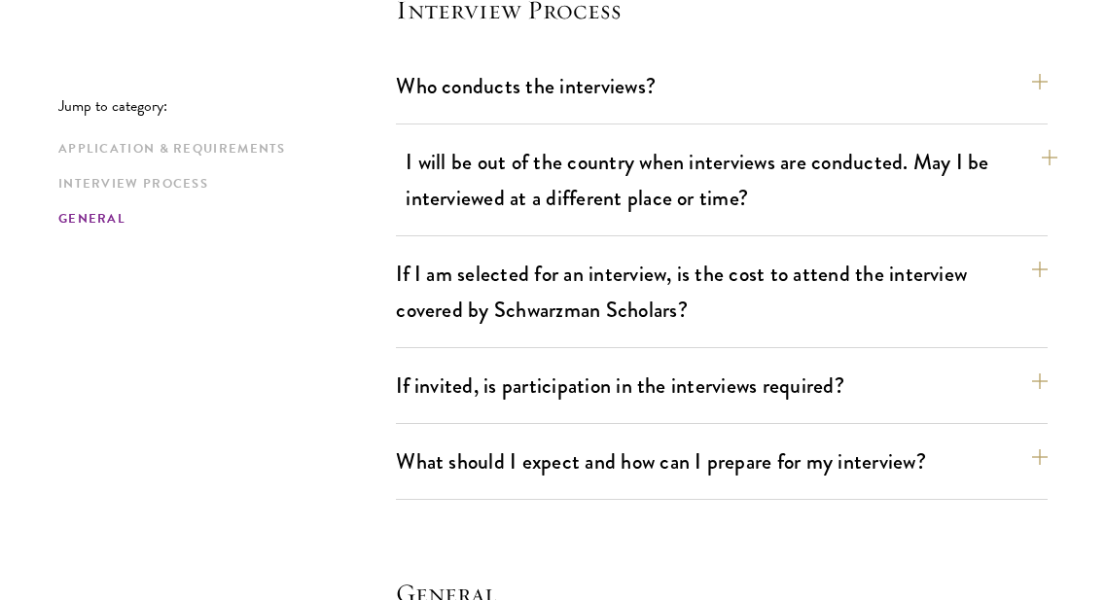
click at [597, 172] on button "I will be out of the country when interviews are conducted. May I be interviewe…" at bounding box center [732, 180] width 652 height 80
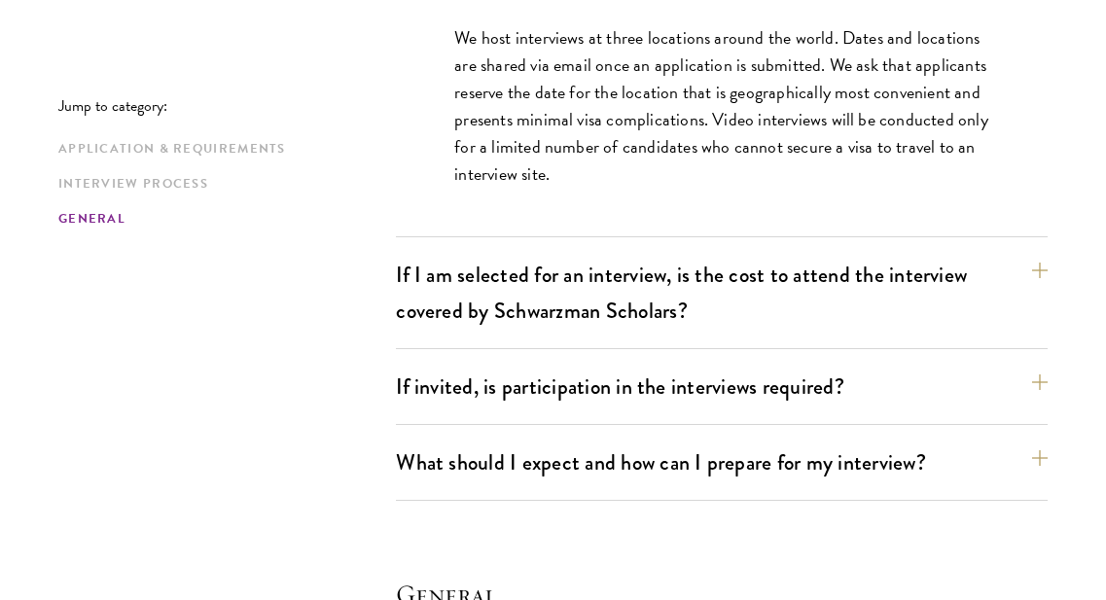
scroll to position [2842, 0]
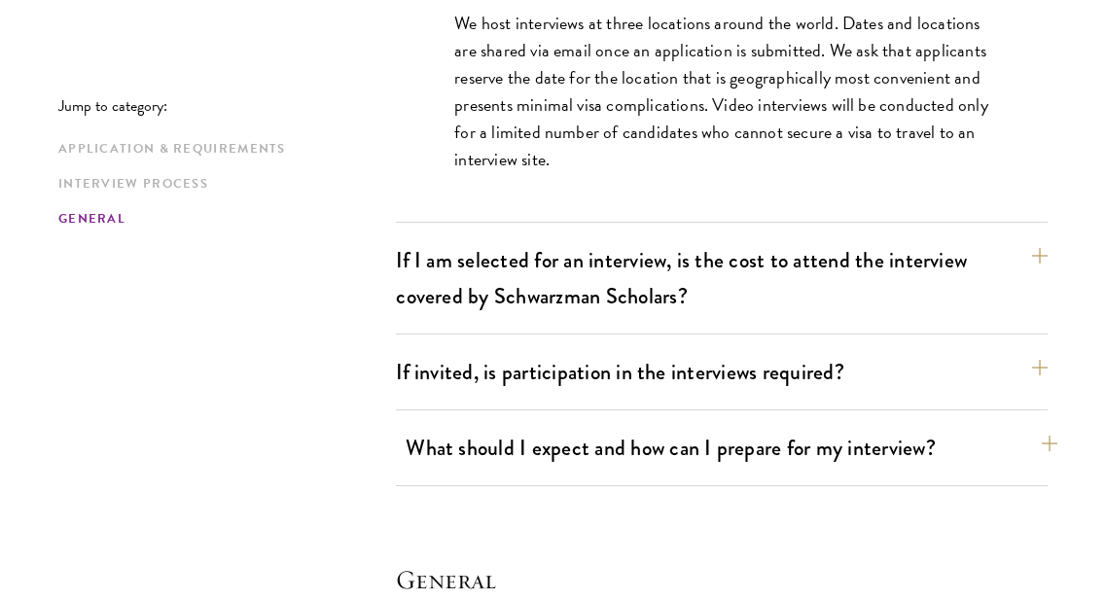
click at [535, 426] on button "What should I expect and how can I prepare for my interview?" at bounding box center [732, 448] width 652 height 44
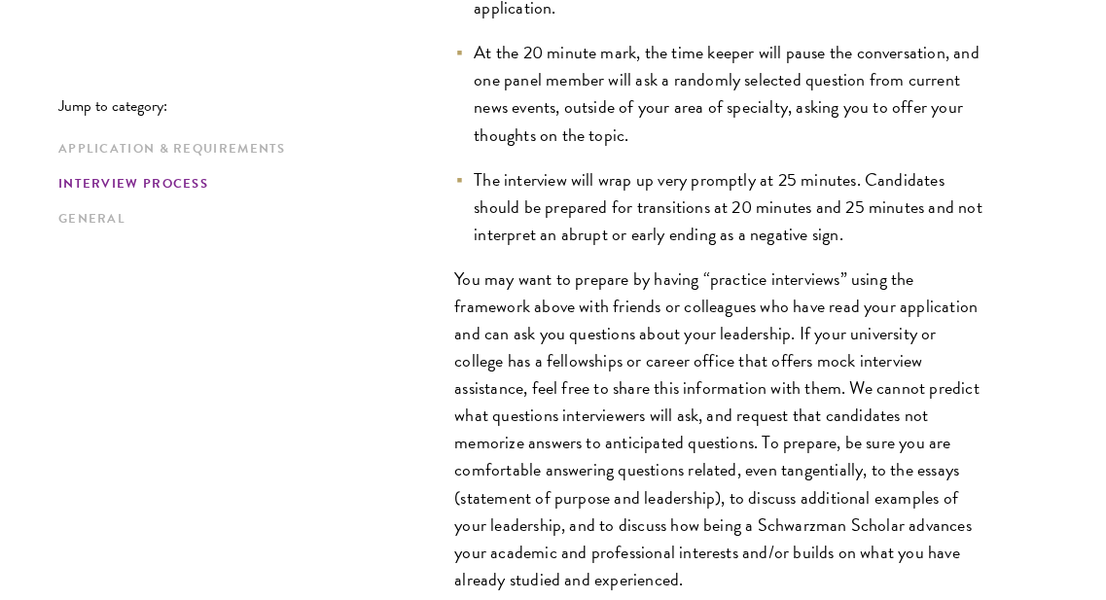
scroll to position [3607, 0]
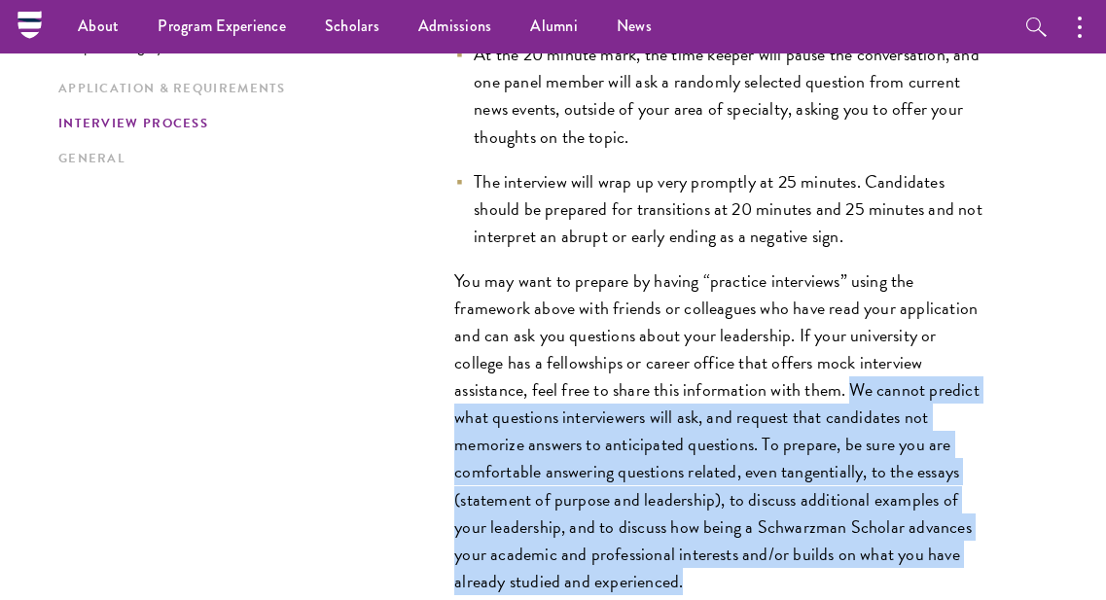
drag, startPoint x: 746, startPoint y: 352, endPoint x: 997, endPoint y: 509, distance: 295.8
click at [997, 509] on div "Interviews are free-flowing conversations, driven by but not limited to your wr…" at bounding box center [722, 62] width 652 height 1164
copy p "We cannot predict what questions interviewers will ask, and request that candid…"
